Goal: Task Accomplishment & Management: Use online tool/utility

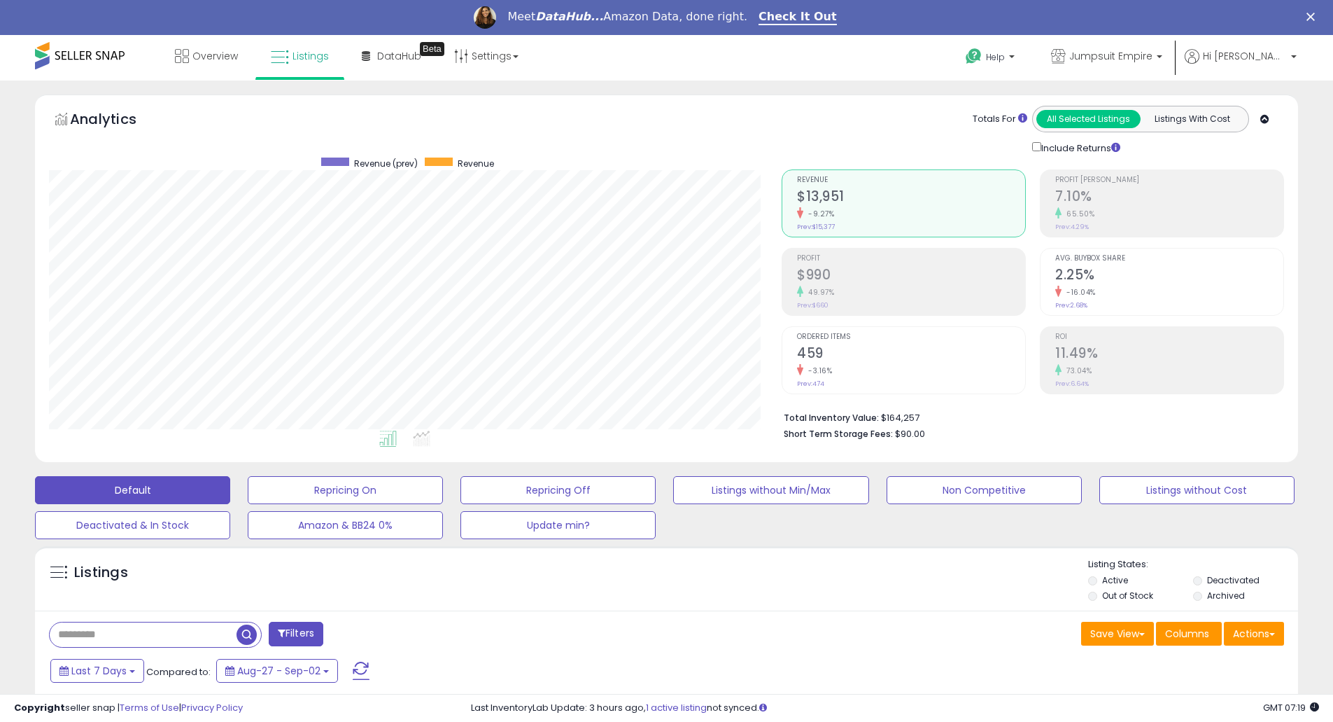
scroll to position [287, 733]
click at [129, 627] on input "text" at bounding box center [143, 634] width 187 height 24
click at [131, 629] on input "text" at bounding box center [204, 634] width 308 height 24
click at [146, 630] on input "text" at bounding box center [204, 634] width 308 height 24
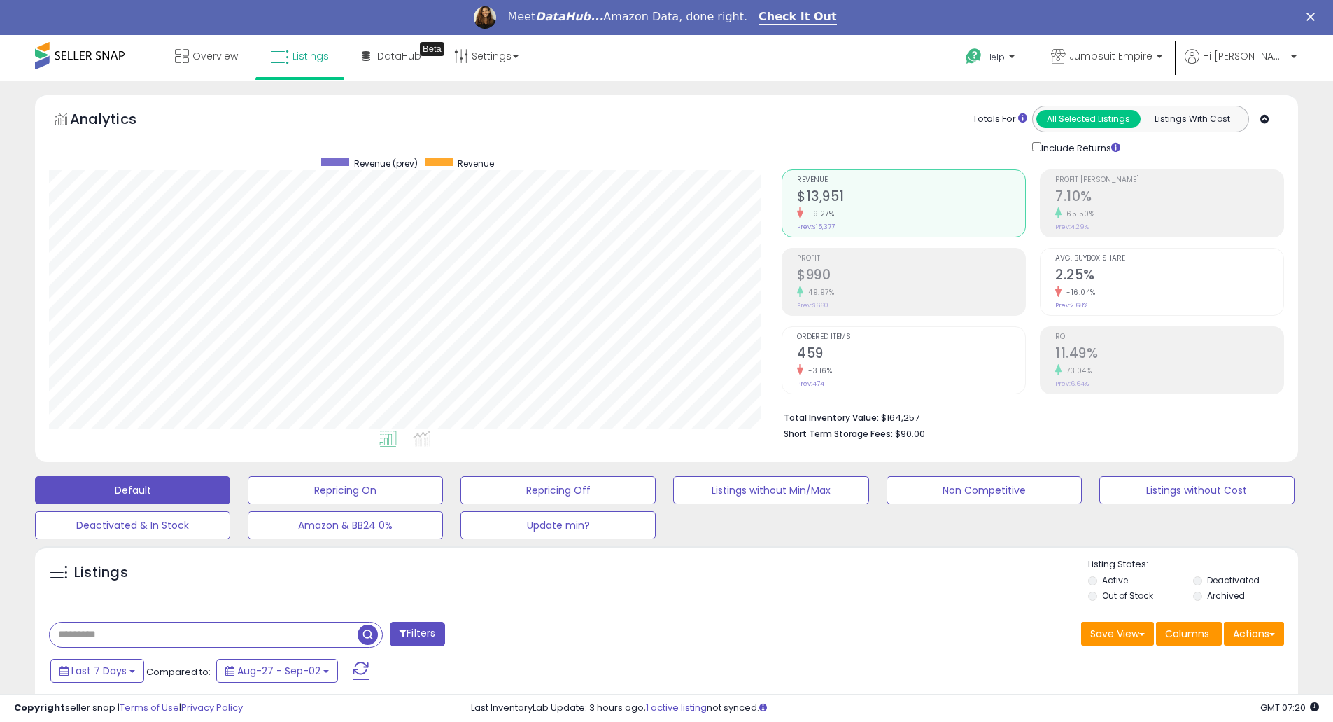
click at [104, 625] on input "text" at bounding box center [204, 634] width 308 height 24
paste input "**********"
type input "**********"
click at [368, 632] on span "button" at bounding box center [368, 634] width 20 height 20
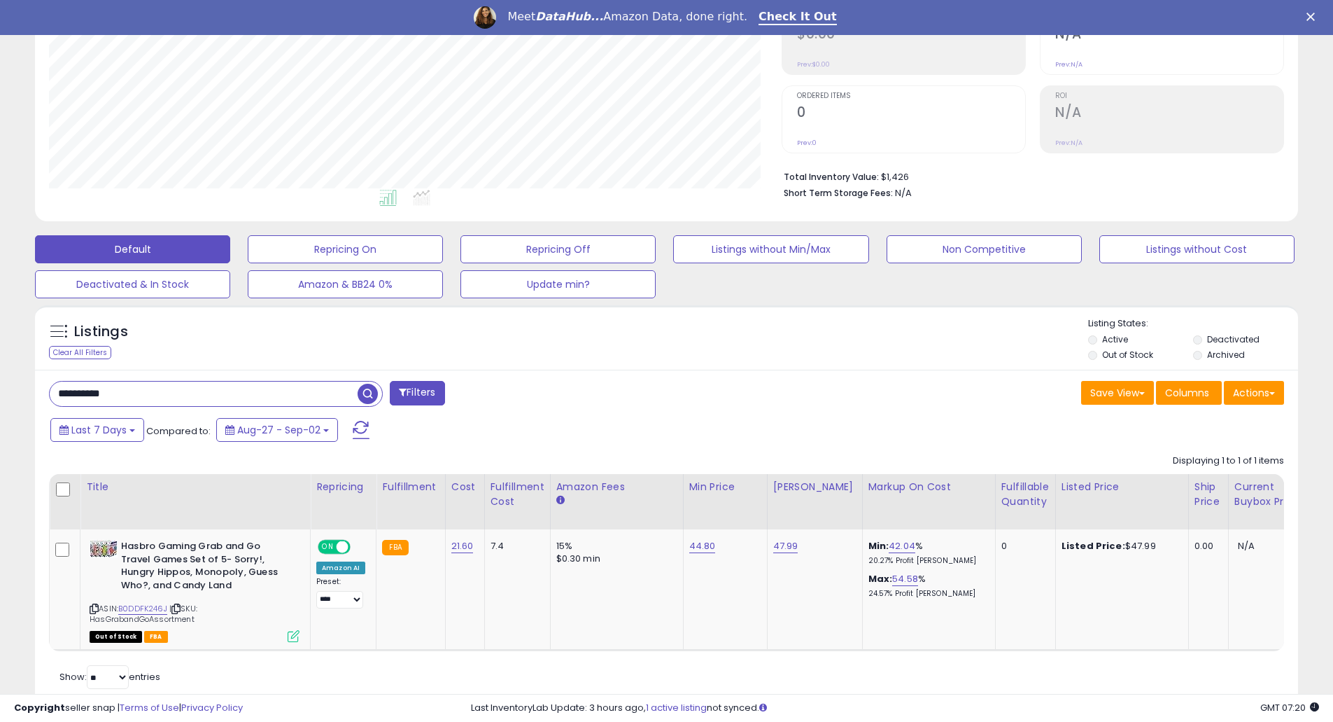
scroll to position [288, 0]
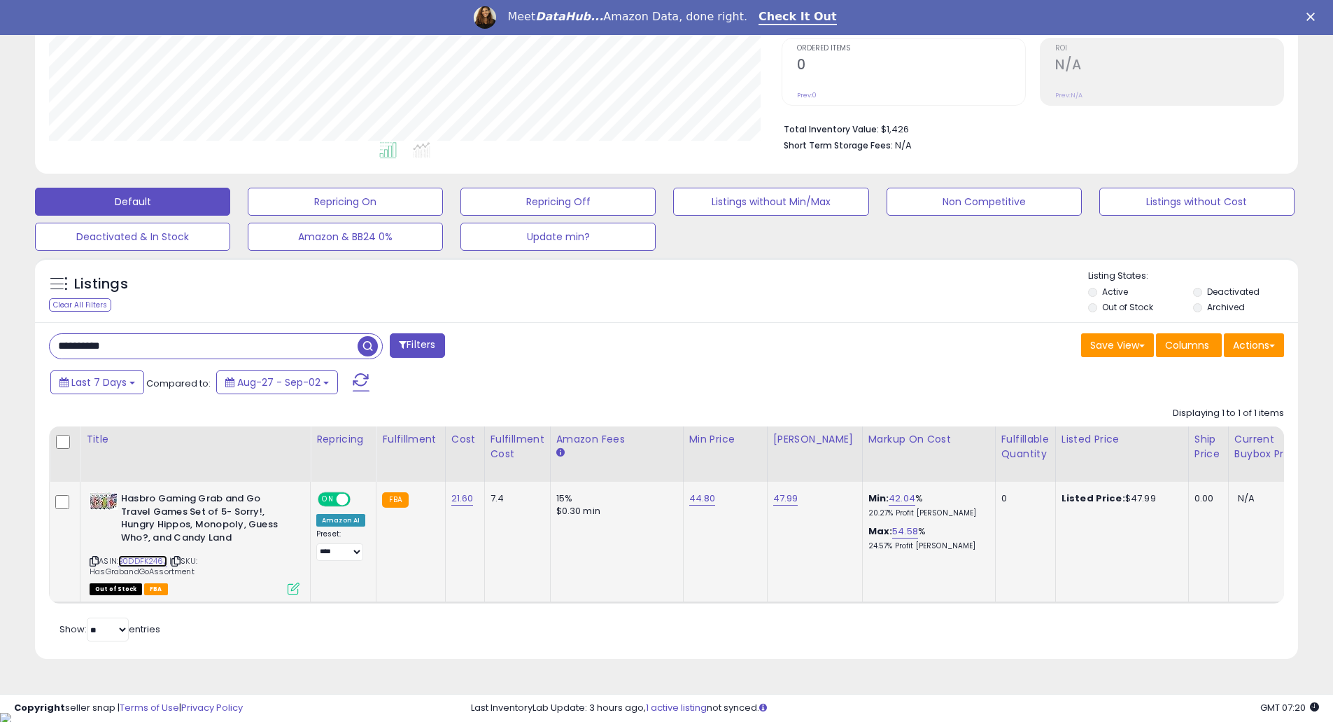
click at [141, 562] on link "B0DDFK246J" at bounding box center [142, 561] width 49 height 12
click at [694, 494] on link "44.80" at bounding box center [702, 498] width 27 height 14
drag, startPoint x: 656, startPoint y: 460, endPoint x: 478, endPoint y: 435, distance: 179.5
click at [478, 435] on table "Title Repricing" at bounding box center [1114, 514] width 2130 height 177
type input "****"
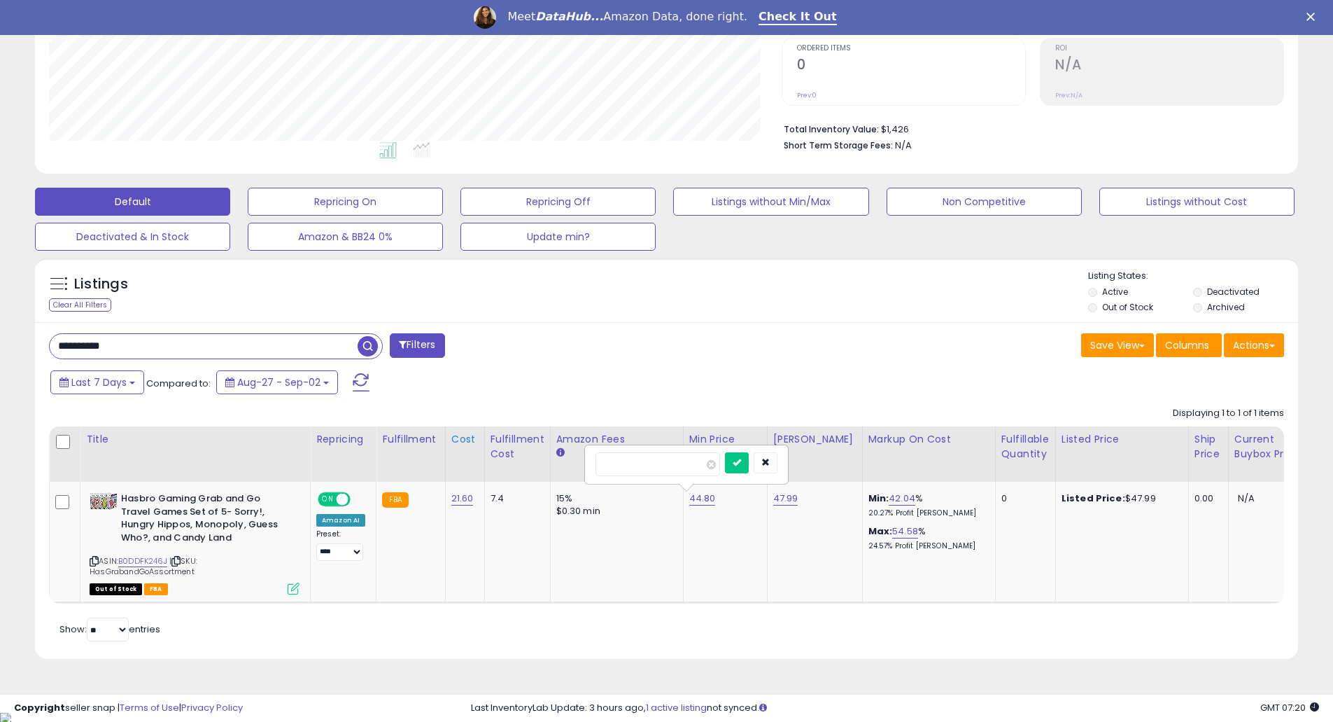
click button "submit" at bounding box center [737, 462] width 24 height 21
drag, startPoint x: 149, startPoint y: 336, endPoint x: 25, endPoint y: 336, distance: 123.9
click at [25, 336] on div "Listings Clear All Filters" at bounding box center [666, 464] width 1284 height 426
paste input "text"
type input "**********"
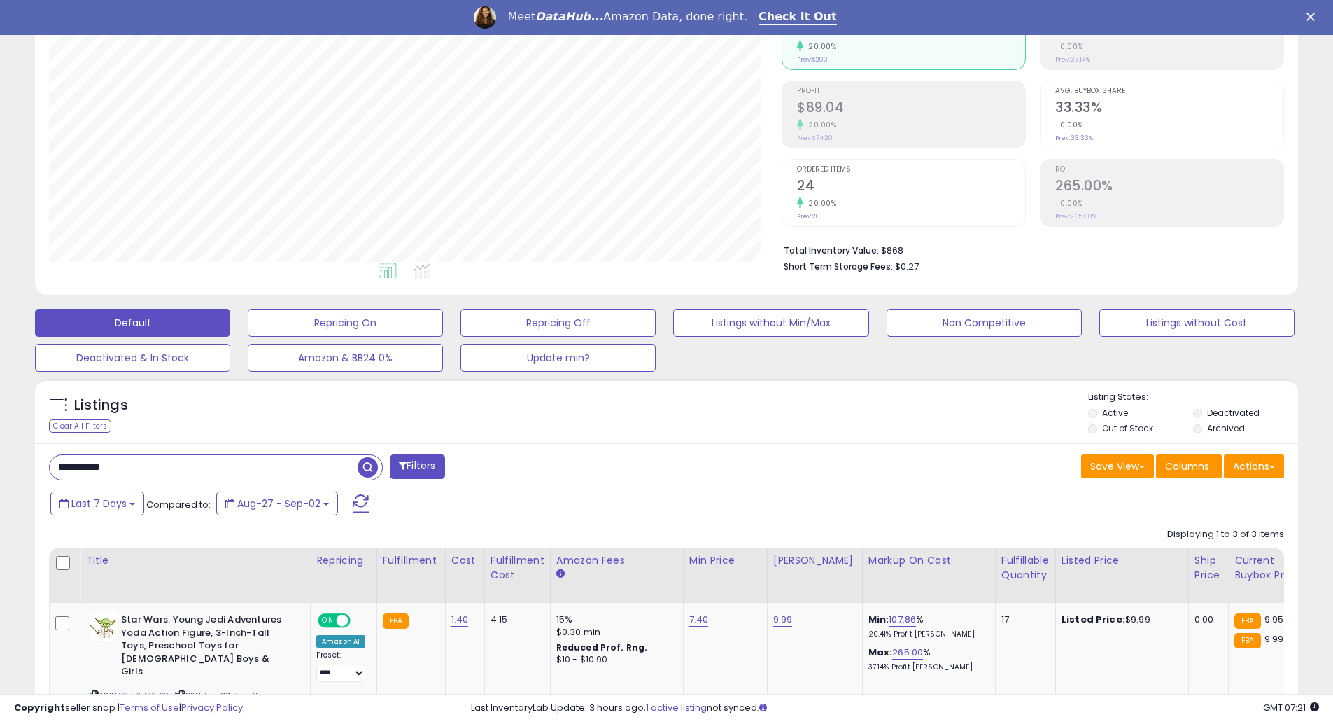
scroll to position [287, 733]
click at [153, 689] on link "B0BDHMSDKH" at bounding box center [145, 695] width 54 height 12
